Goal: Transaction & Acquisition: Book appointment/travel/reservation

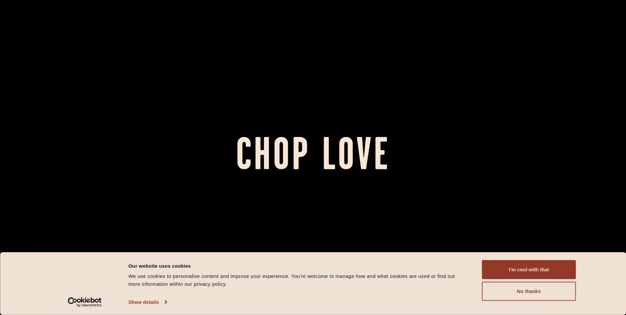
click at [509, 259] on div "Consent Details [#IABV2SETTINGS#] About Our website uses cookies We use cookies…" at bounding box center [313, 283] width 626 height 63
click at [507, 264] on button "I'm cool with that" at bounding box center [529, 269] width 94 height 19
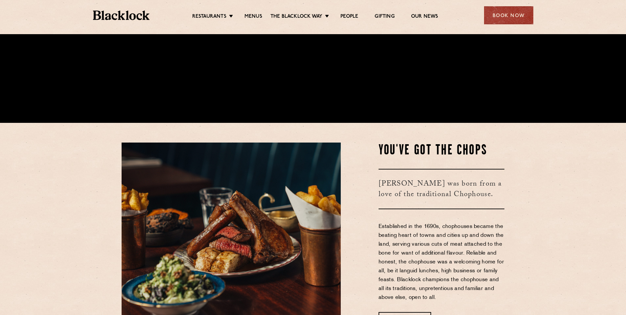
scroll to position [197, 0]
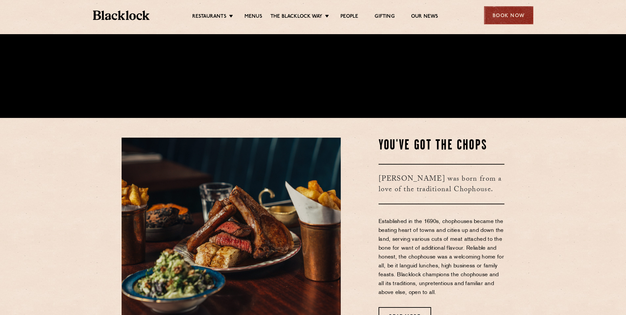
click at [501, 18] on div "Book Now" at bounding box center [508, 15] width 49 height 18
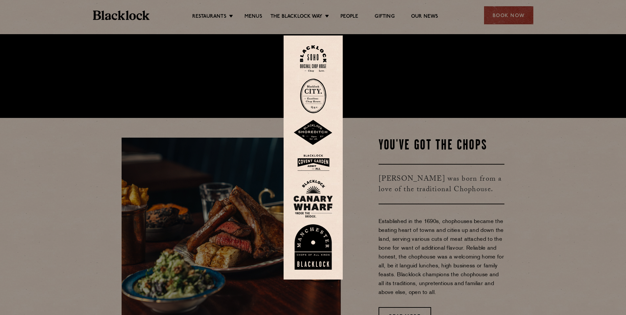
click at [302, 247] on img at bounding box center [312, 246] width 39 height 45
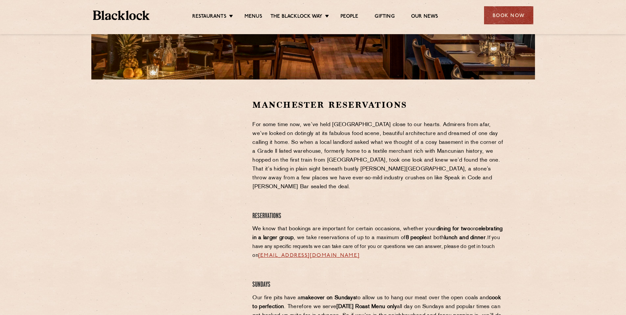
scroll to position [164, 0]
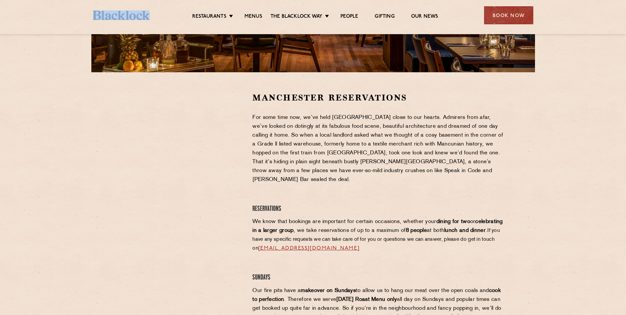
drag, startPoint x: 91, startPoint y: 16, endPoint x: 160, endPoint y: 16, distance: 69.3
click at [160, 16] on div "Restaurants [GEOGRAPHIC_DATA] [GEOGRAPHIC_DATA] [GEOGRAPHIC_DATA] [GEOGRAPHIC_D…" at bounding box center [313, 14] width 460 height 29
click at [255, 98] on h2 "Manchester Reservations" at bounding box center [378, 97] width 252 height 11
drag, startPoint x: 255, startPoint y: 98, endPoint x: 383, endPoint y: 100, distance: 128.5
click at [383, 100] on h2 "Manchester Reservations" at bounding box center [378, 97] width 252 height 11
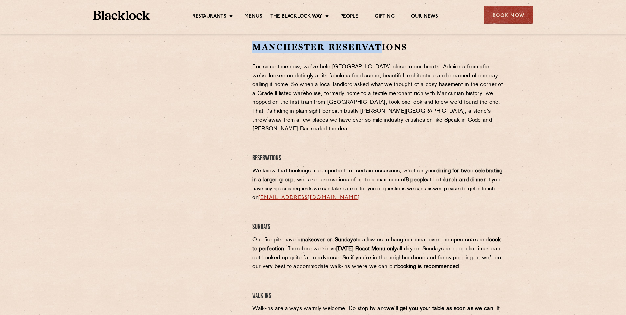
scroll to position [230, 0]
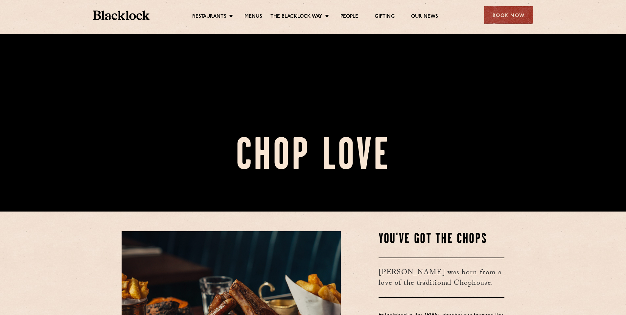
scroll to position [131, 0]
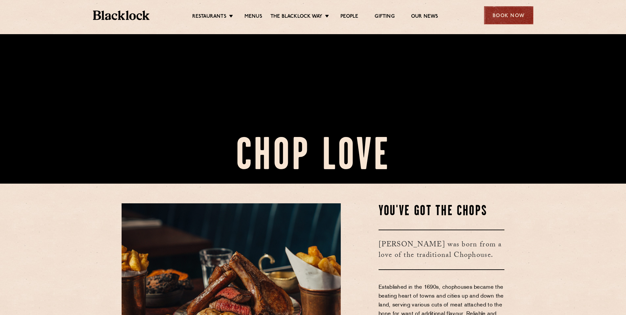
click at [495, 16] on div "Book Now" at bounding box center [508, 15] width 49 height 18
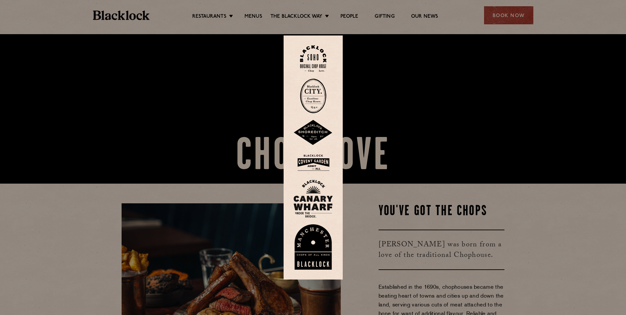
click at [312, 255] on img at bounding box center [312, 246] width 39 height 45
